Goal: Task Accomplishment & Management: Use online tool/utility

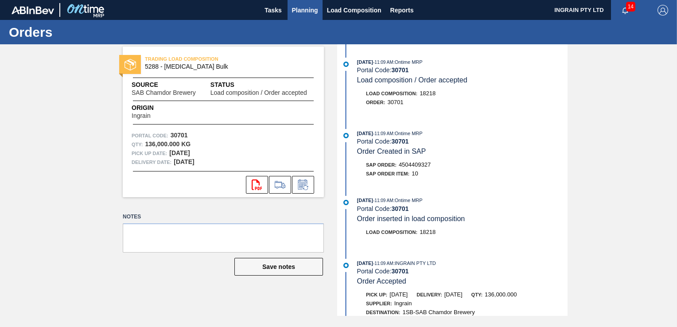
click at [303, 8] on span "Planning" at bounding box center [305, 10] width 26 height 11
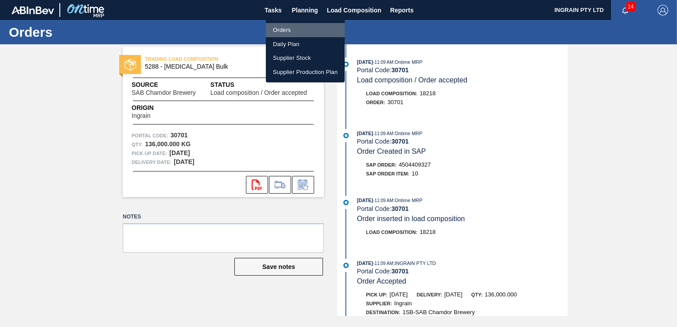
click at [283, 29] on li "Orders" at bounding box center [305, 30] width 79 height 14
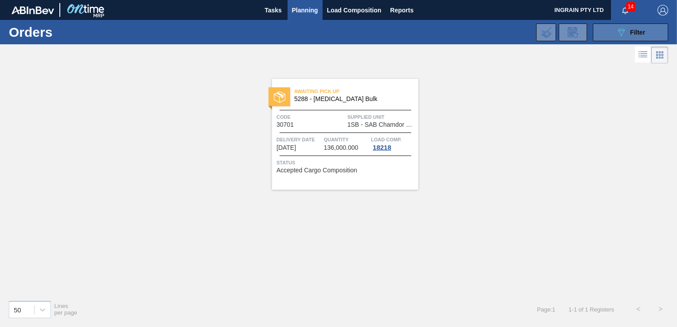
click at [634, 31] on span "Filter" at bounding box center [637, 32] width 15 height 7
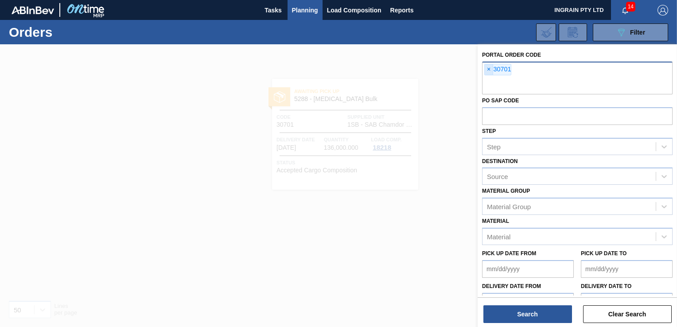
click at [487, 68] on span "×" at bounding box center [489, 69] width 8 height 11
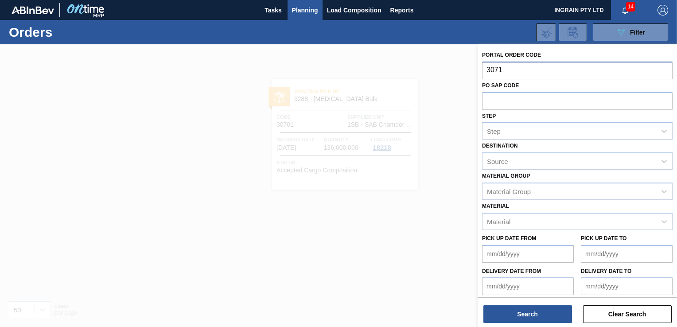
type input "30719"
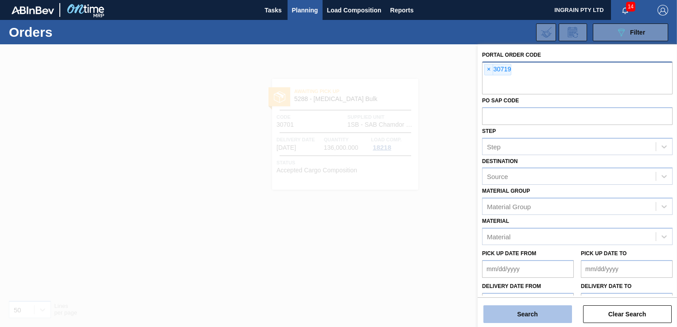
click at [541, 310] on button "Search" at bounding box center [528, 314] width 89 height 18
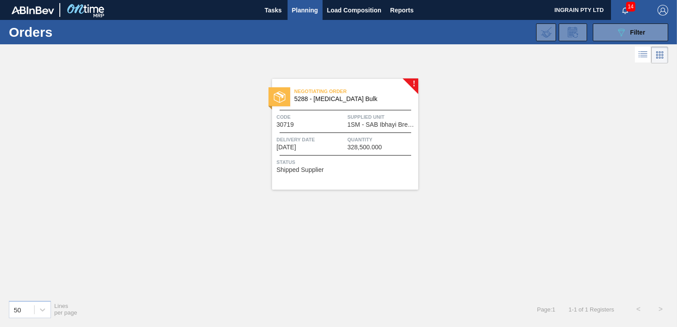
click at [390, 123] on span "1SM - SAB Ibhayi Brewery" at bounding box center [381, 124] width 69 height 7
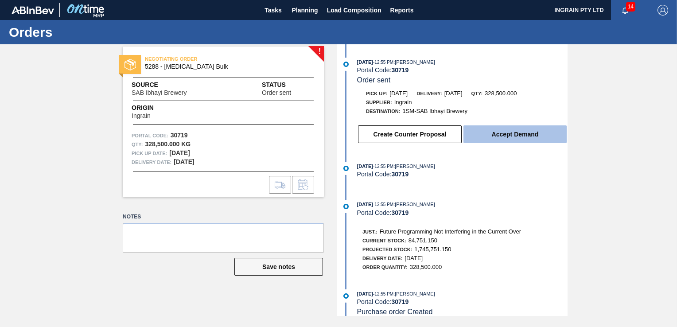
click at [502, 136] on button "Accept Demand" at bounding box center [515, 134] width 103 height 18
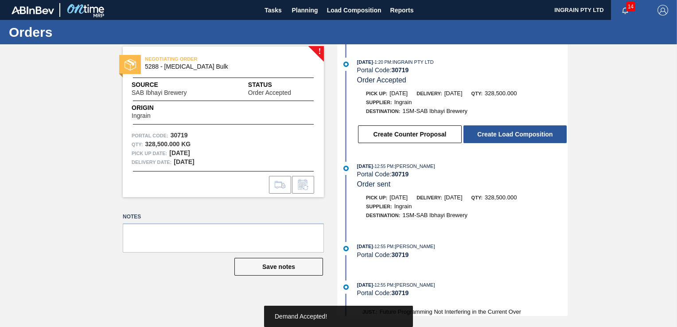
click at [502, 136] on button "Create Load Composition" at bounding box center [515, 134] width 103 height 18
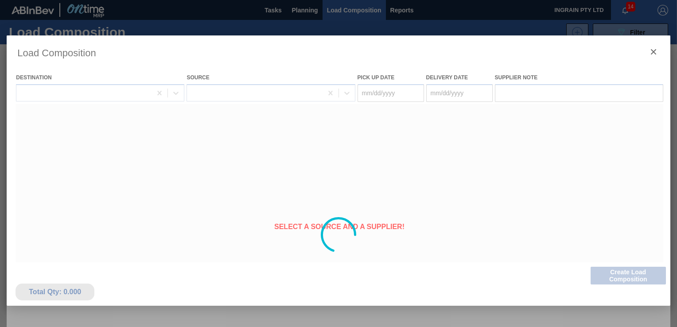
type Date "[DATE]"
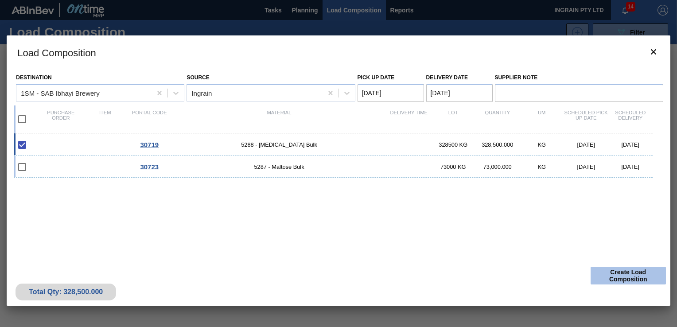
click at [634, 276] on button "Create Load Composition" at bounding box center [628, 276] width 75 height 18
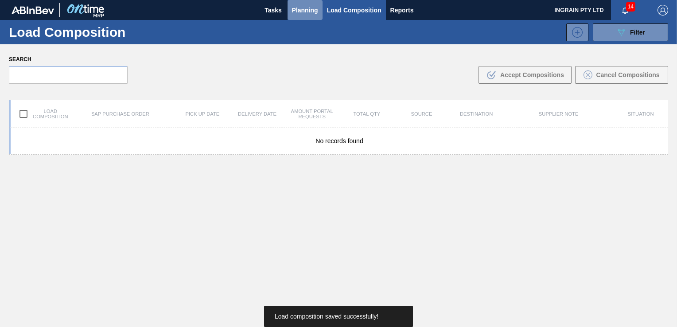
click at [304, 11] on span "Planning" at bounding box center [305, 10] width 26 height 11
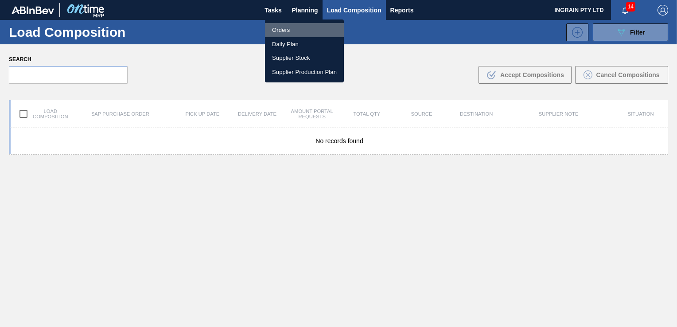
click at [285, 26] on li "Orders" at bounding box center [304, 30] width 79 height 14
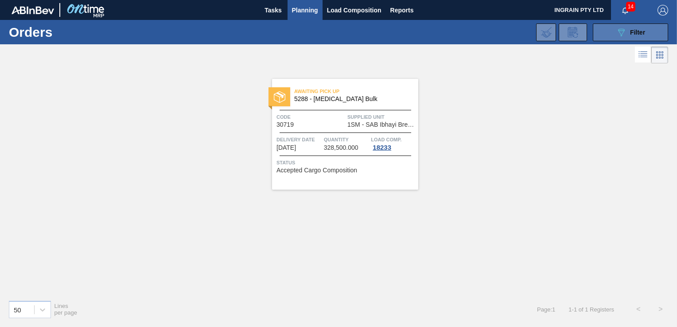
click at [621, 30] on icon "089F7B8B-B2A5-4AFE-B5C0-19BA573D28AC" at bounding box center [621, 32] width 11 height 11
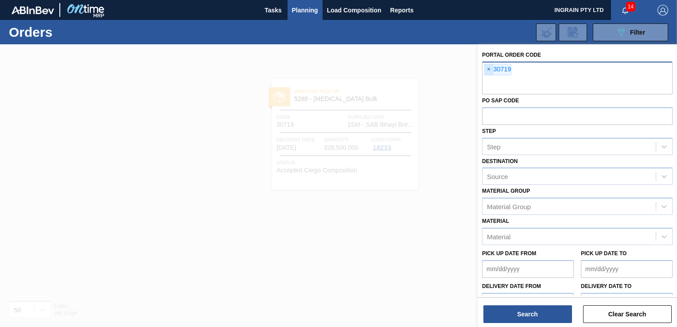
click at [489, 68] on span "×" at bounding box center [489, 69] width 8 height 11
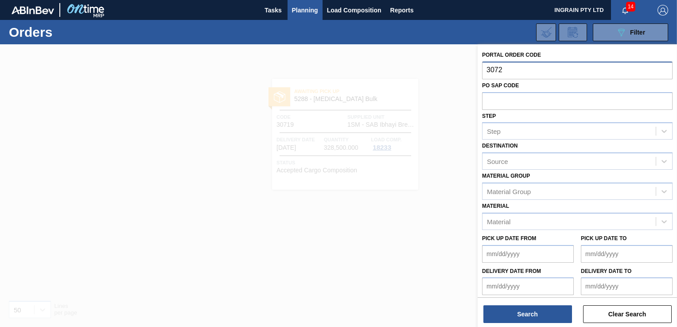
type input "30723"
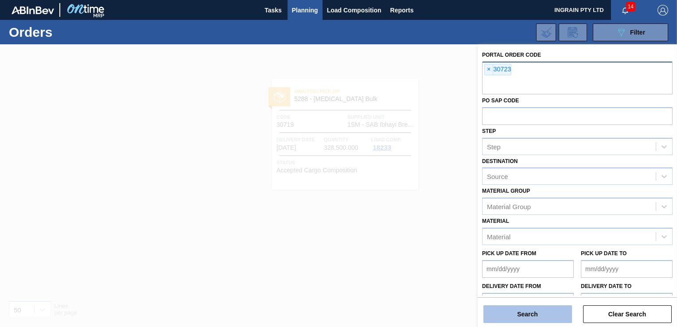
click at [565, 315] on button "Search" at bounding box center [528, 314] width 89 height 18
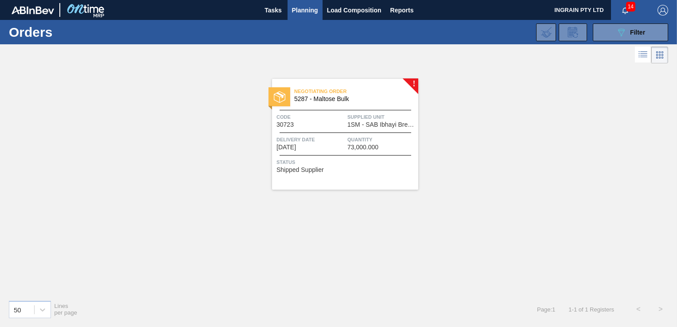
click at [356, 122] on span "1SM - SAB Ibhayi Brewery" at bounding box center [381, 124] width 69 height 7
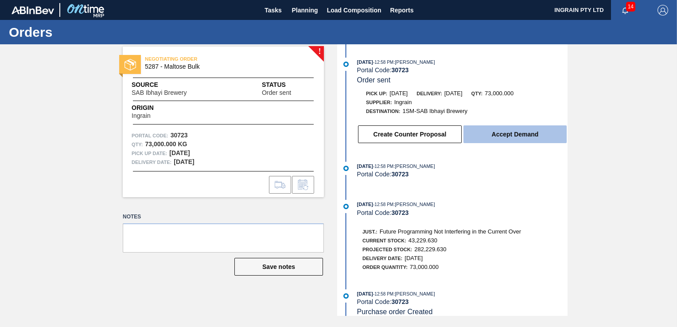
click at [509, 137] on button "Accept Demand" at bounding box center [515, 134] width 103 height 18
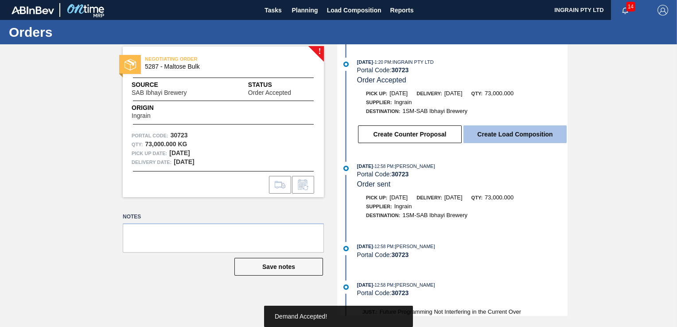
click at [509, 137] on button "Create Load Composition" at bounding box center [515, 134] width 103 height 18
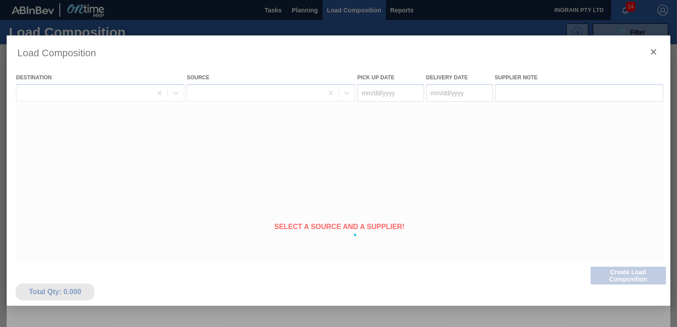
type Date "[DATE]"
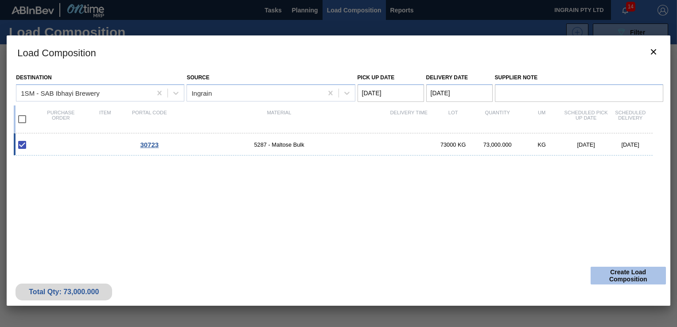
click at [624, 270] on button "Create Load Composition" at bounding box center [628, 276] width 75 height 18
